Goal: Task Accomplishment & Management: Manage account settings

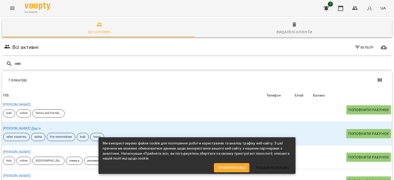
scroll to position [67, 0]
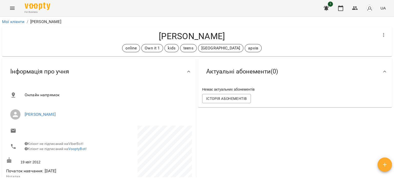
click at [388, 161] on button "button" at bounding box center [384, 165] width 14 height 14
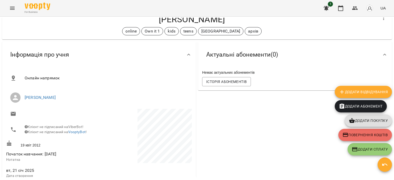
scroll to position [26, 0]
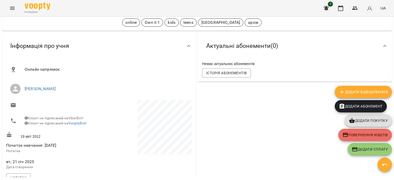
click at [361, 94] on span "Додати Відвідування" at bounding box center [363, 92] width 49 height 6
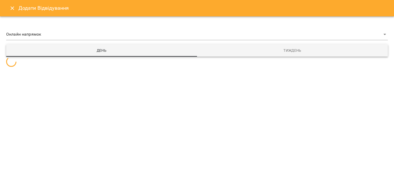
select select "**********"
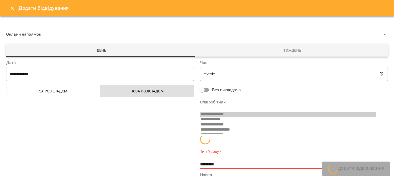
scroll to position [3, 0]
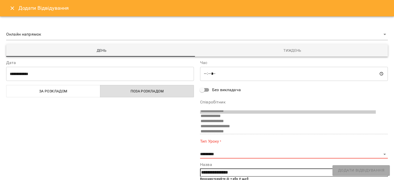
click at [278, 42] on div "**********" at bounding box center [197, 98] width 394 height 164
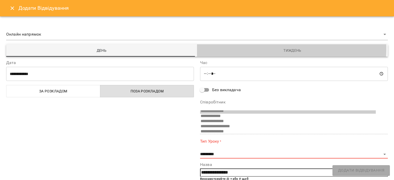
click at [279, 49] on span "Тиждень" at bounding box center [292, 50] width 185 height 6
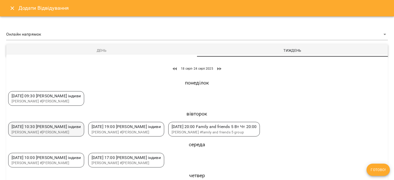
click at [54, 127] on span "вт 19 серп 10:30 Джос Олександра індиви" at bounding box center [46, 126] width 69 height 5
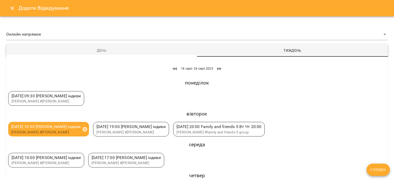
click at [384, 169] on span "Готово!" at bounding box center [378, 170] width 15 height 6
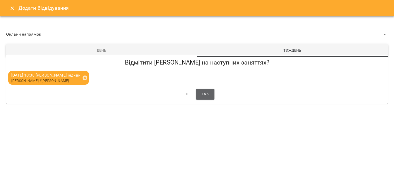
click at [202, 92] on span "Так" at bounding box center [205, 94] width 7 height 7
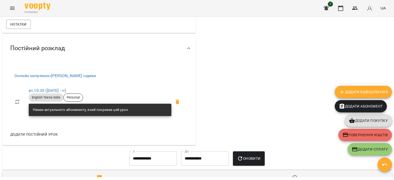
scroll to position [77, 0]
